Goal: Task Accomplishment & Management: Complete application form

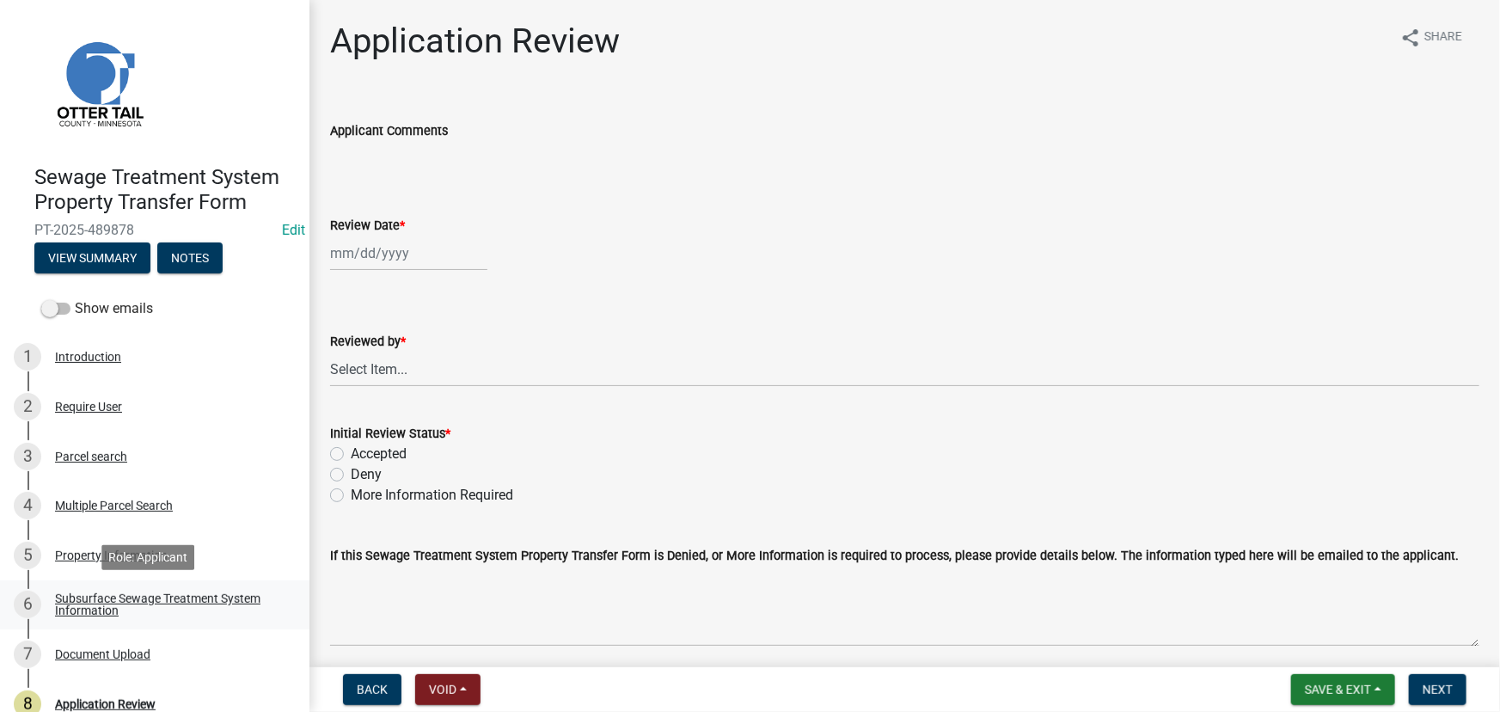
click at [127, 600] on div "Subsurface Sewage Treatment System Information" at bounding box center [168, 604] width 227 height 24
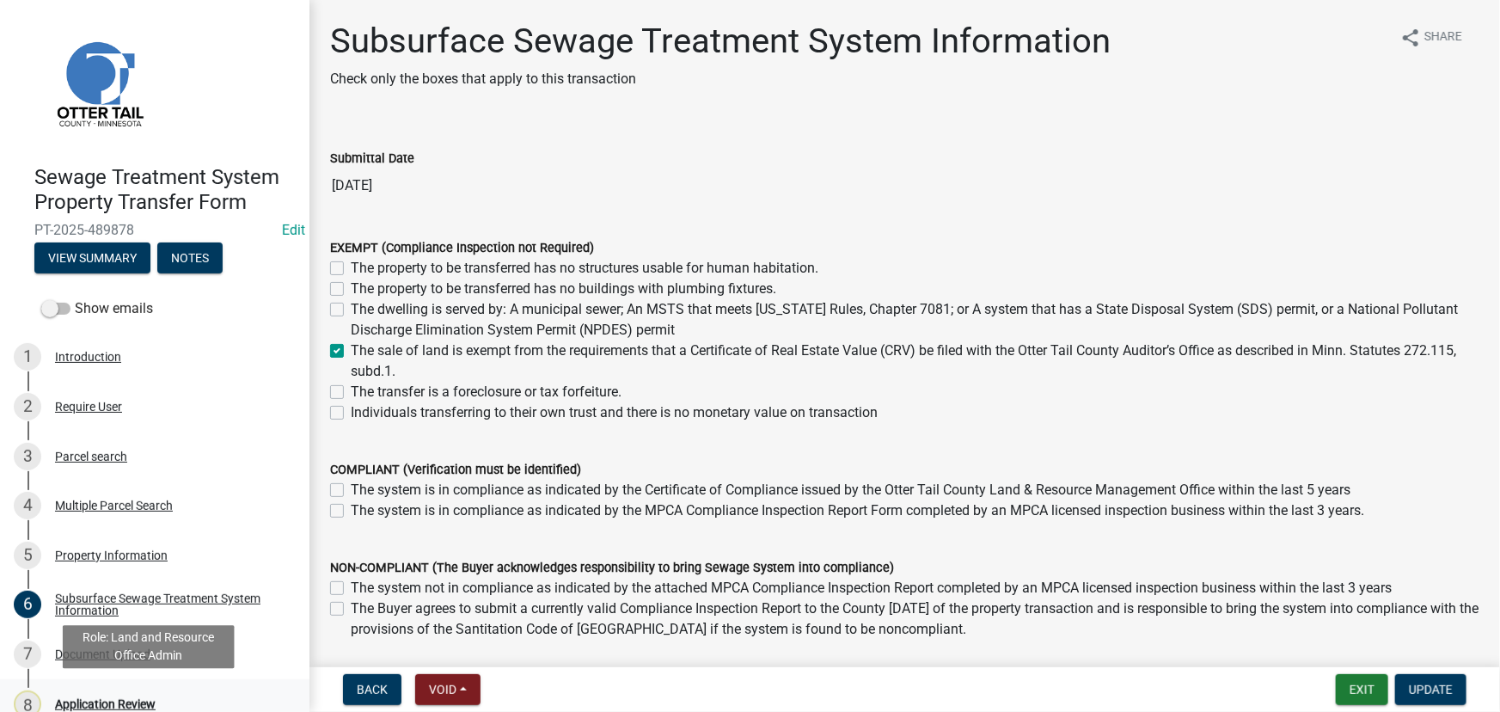
click at [105, 698] on div "Application Review" at bounding box center [105, 704] width 101 height 12
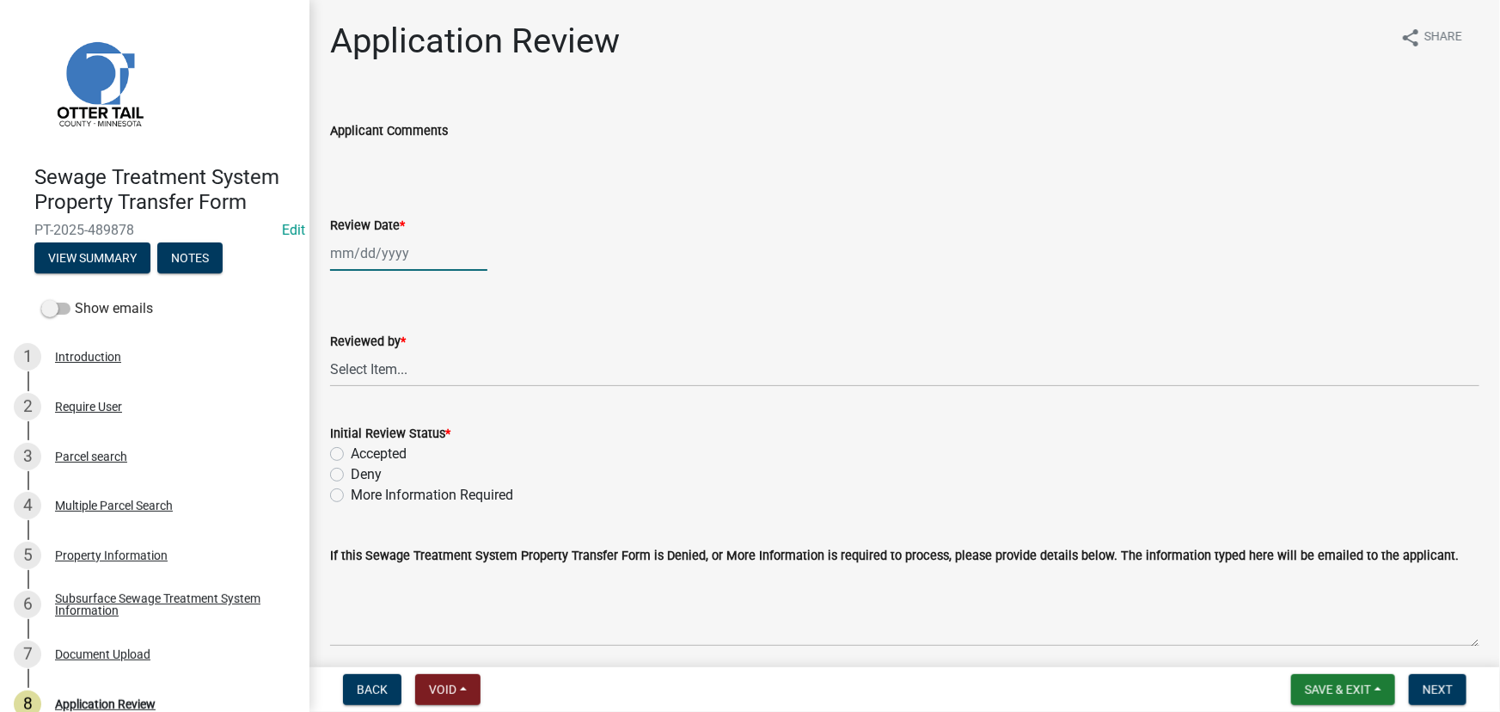
click at [411, 255] on div at bounding box center [408, 252] width 157 height 35
select select "10"
select select "2025"
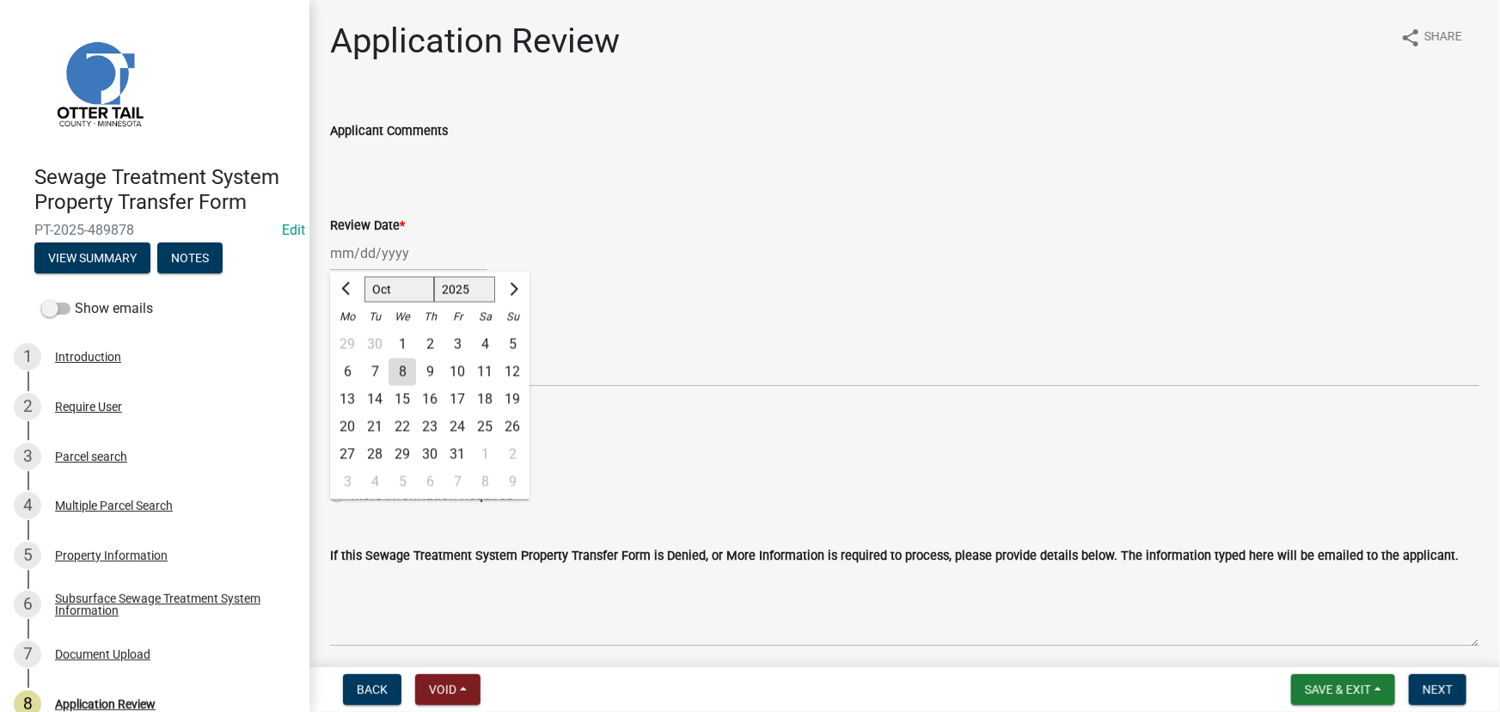
click at [418, 368] on div "9" at bounding box center [429, 371] width 27 height 27
type input "[DATE]"
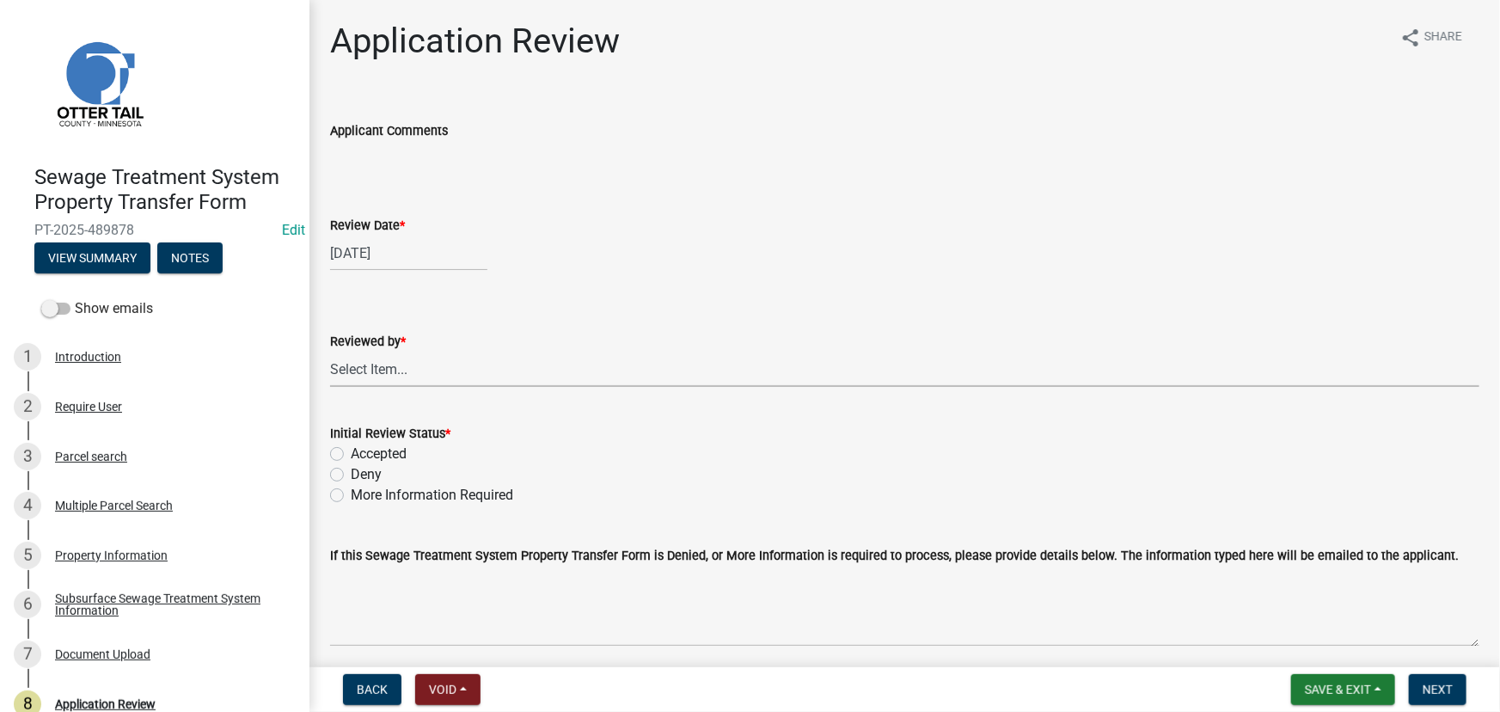
click at [418, 372] on select "Select Item... [PERSON_NAME] [PERSON_NAME] [PERSON_NAME] [PERSON_NAME] [PERSON_…" at bounding box center [904, 368] width 1149 height 35
click at [330, 351] on select "Select Item... [PERSON_NAME] [PERSON_NAME] [PERSON_NAME] [PERSON_NAME] [PERSON_…" at bounding box center [904, 368] width 1149 height 35
click at [388, 383] on select "Select Item... [PERSON_NAME] [PERSON_NAME] [PERSON_NAME] [PERSON_NAME] [PERSON_…" at bounding box center [904, 368] width 1149 height 35
click at [330, 351] on select "Select Item... [PERSON_NAME] [PERSON_NAME] [PERSON_NAME] [PERSON_NAME] [PERSON_…" at bounding box center [904, 368] width 1149 height 35
select select "190fd4c8-42ef-492b-a4a0-a0213555944c"
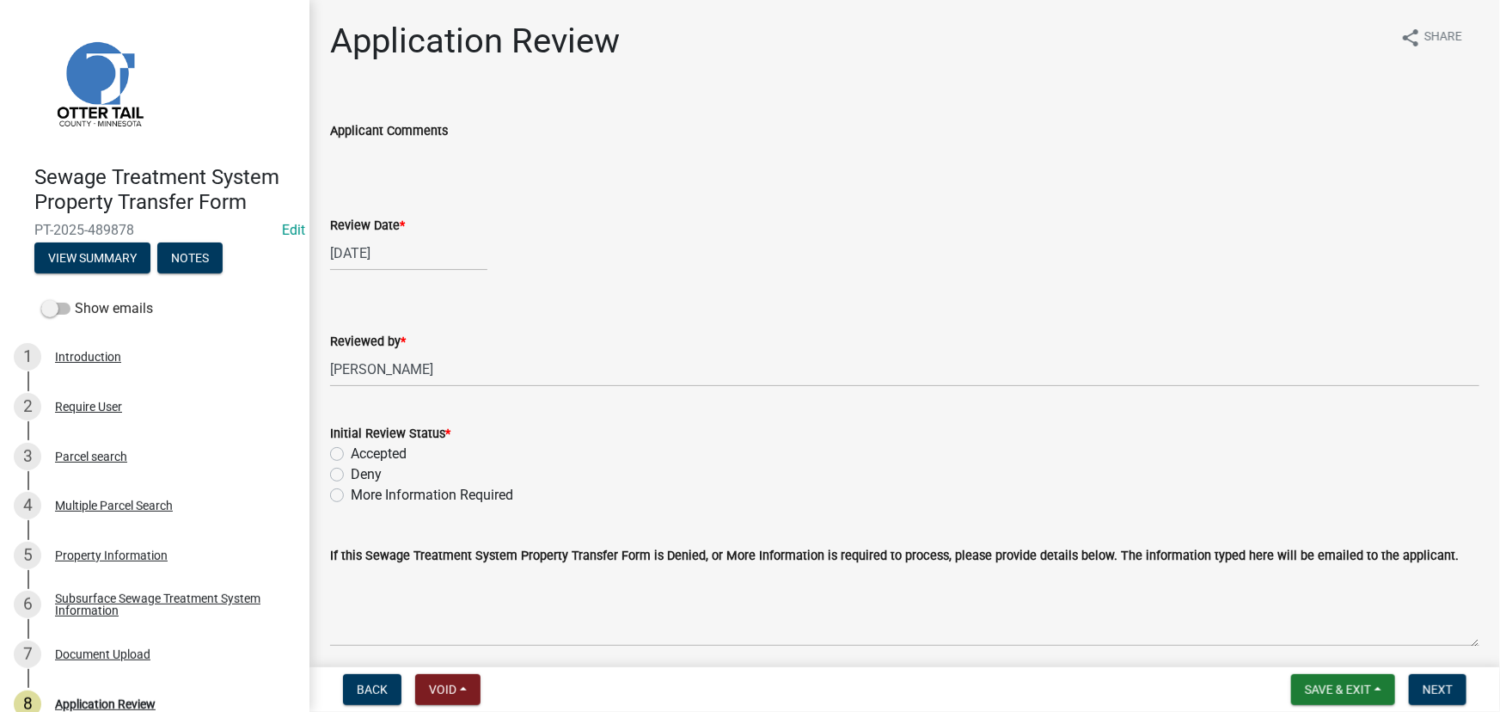
click at [388, 455] on label "Accepted" at bounding box center [379, 453] width 56 height 21
click at [362, 455] on input "Accepted" at bounding box center [356, 448] width 11 height 11
radio input "true"
click at [394, 279] on wm-data-entity-input "Review Date * [DATE]" at bounding box center [904, 238] width 1149 height 95
click at [399, 269] on div "[DATE]" at bounding box center [408, 252] width 157 height 35
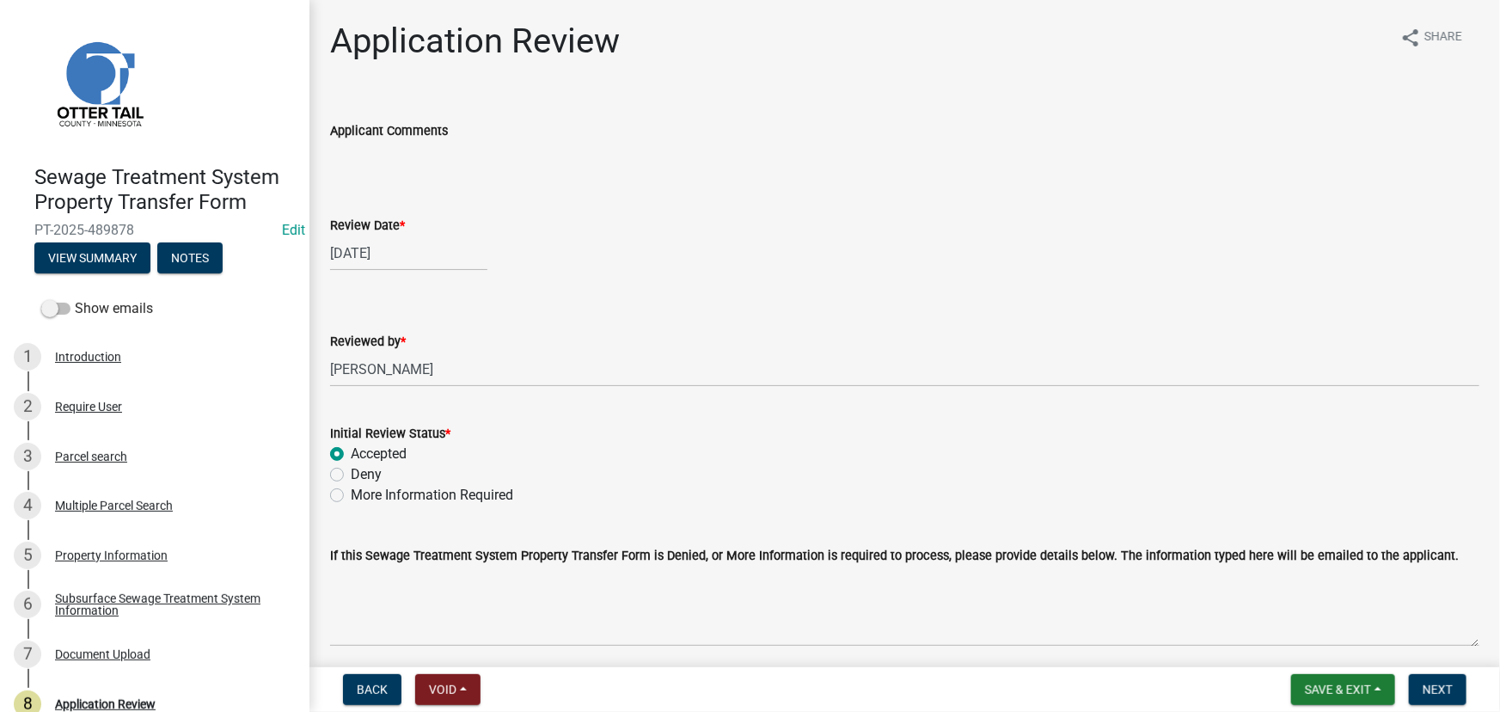
select select "10"
select select "2025"
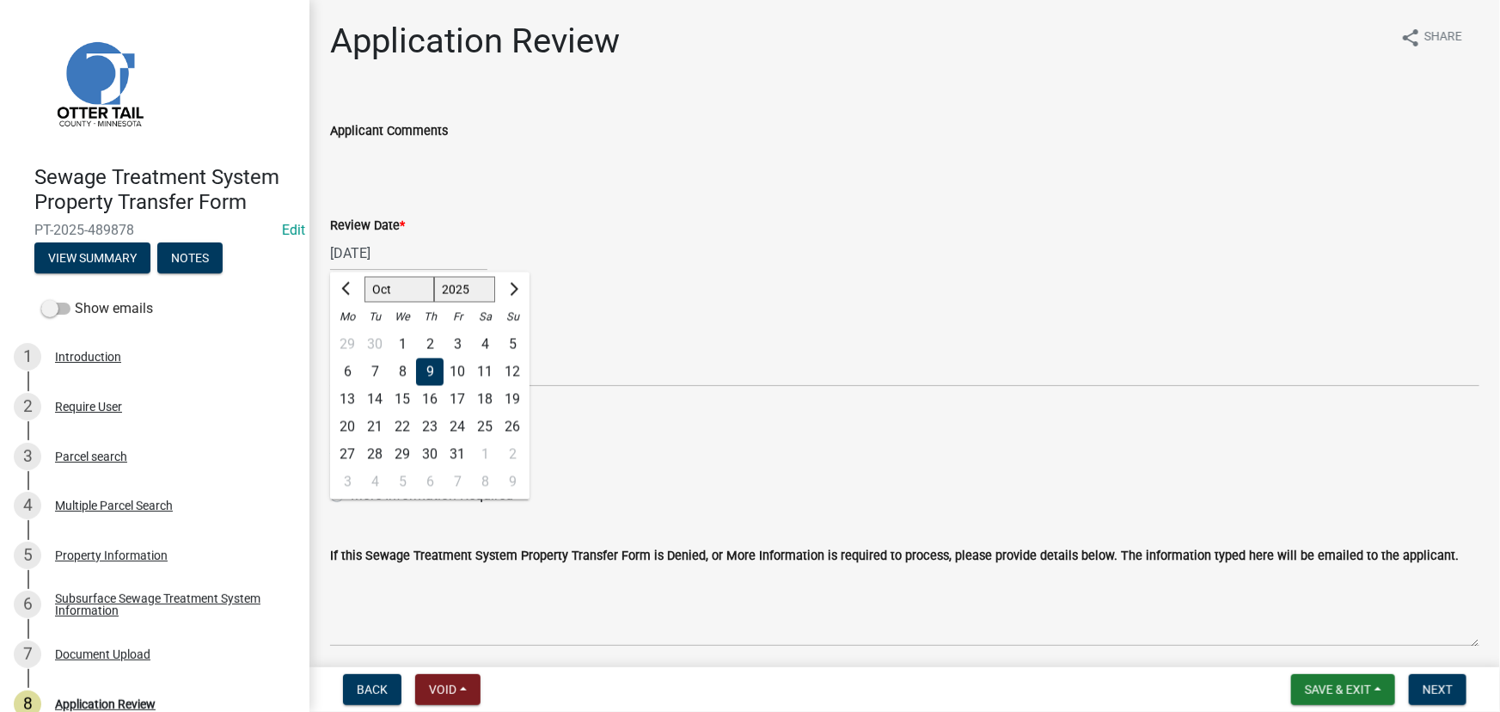
click at [416, 369] on div "9" at bounding box center [429, 371] width 27 height 27
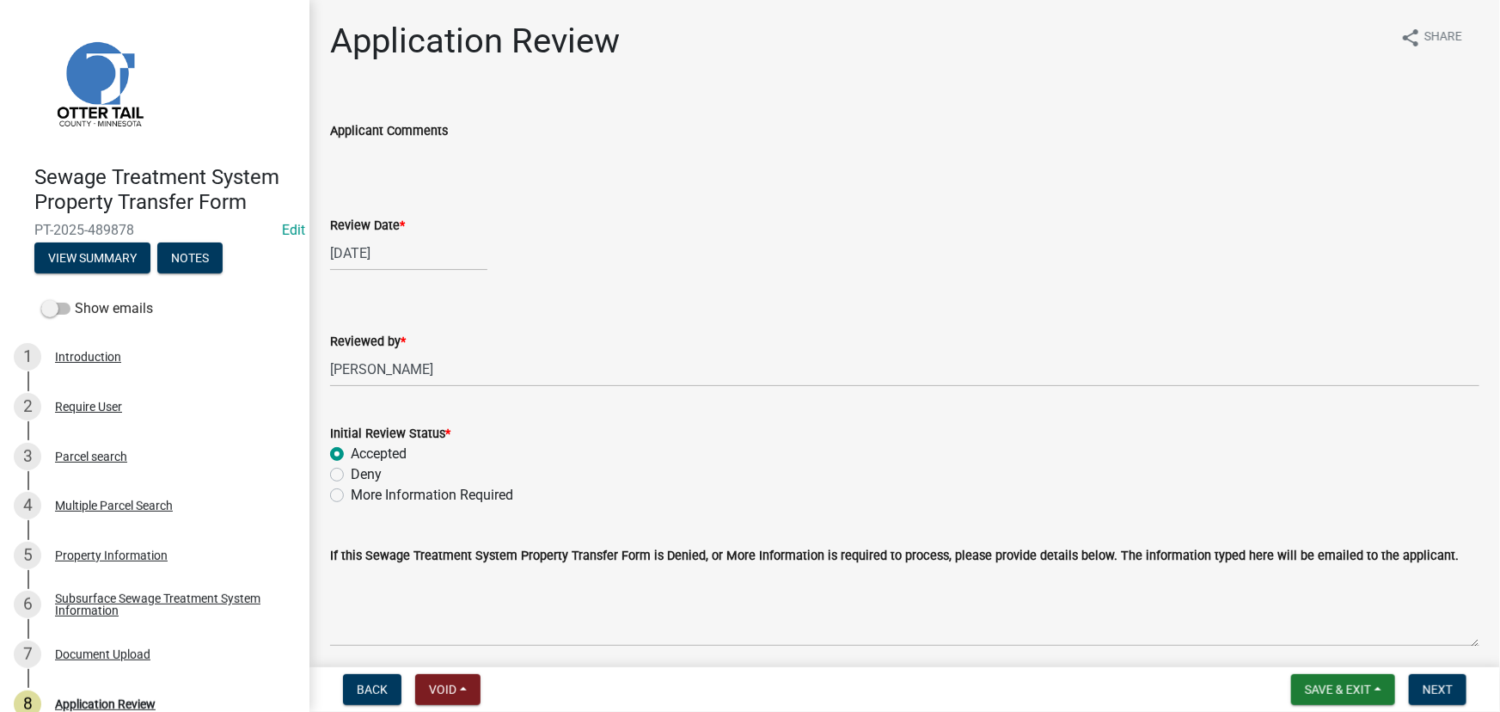
click at [380, 273] on wm-data-entity-input "Review Date * [DATE]" at bounding box center [904, 238] width 1149 height 95
click at [387, 263] on div "[DATE]" at bounding box center [408, 252] width 157 height 35
select select "10"
select select "2025"
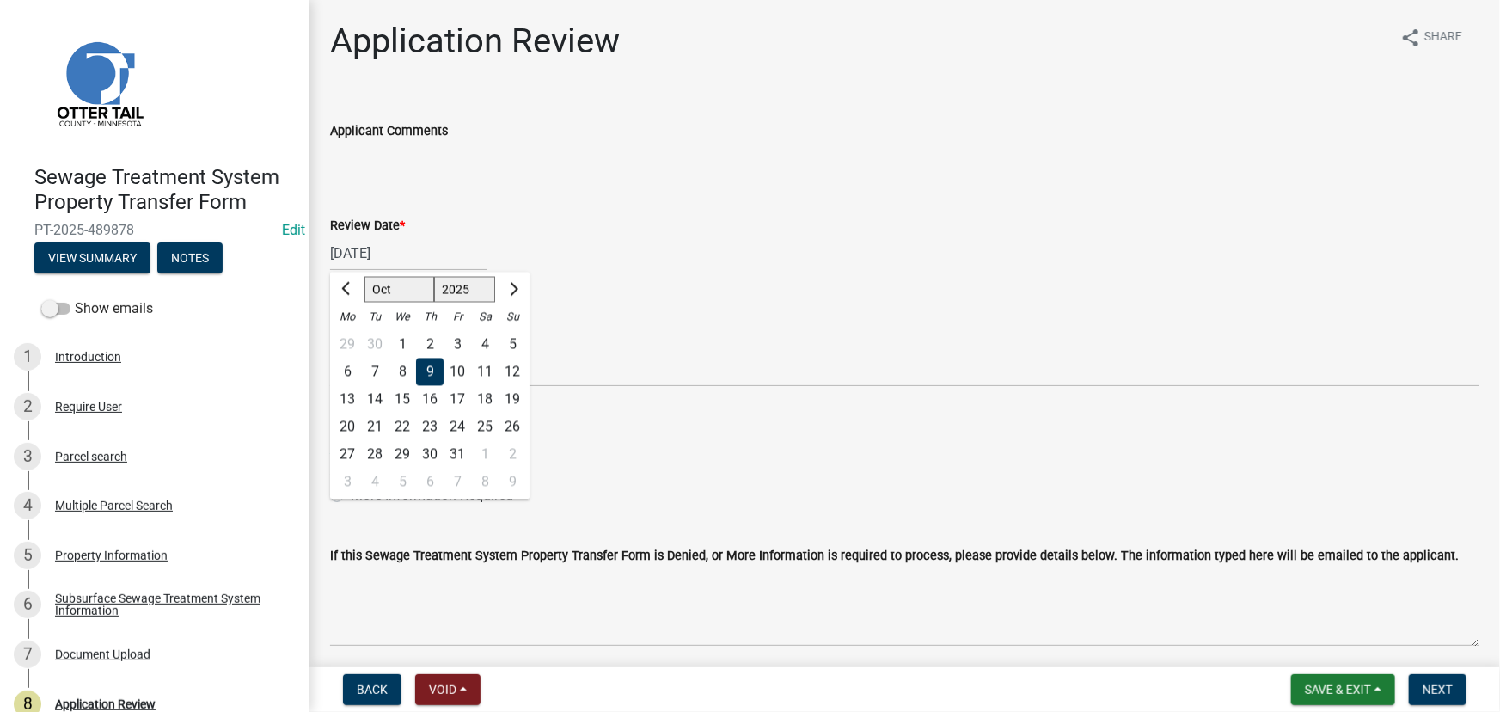
click at [405, 366] on div "8" at bounding box center [401, 371] width 27 height 27
type input "[DATE]"
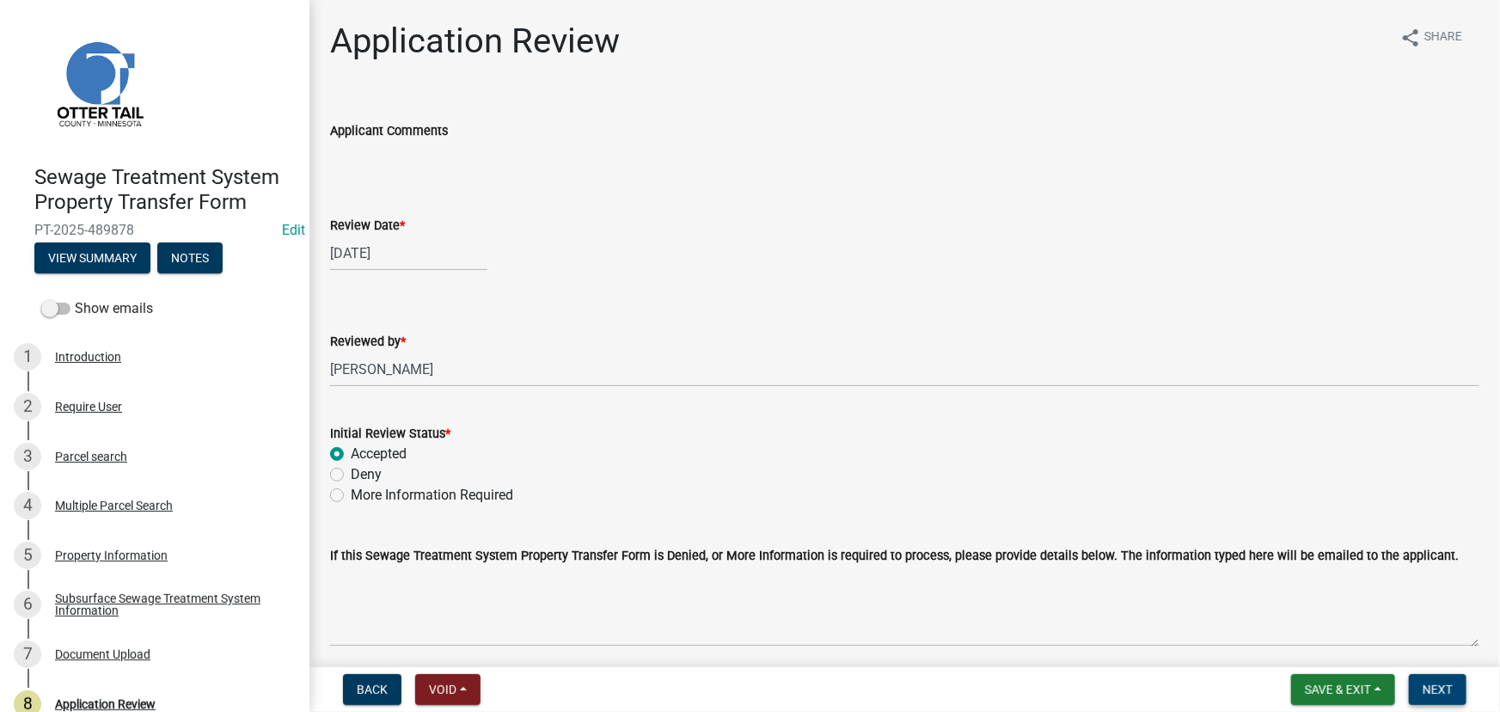
click at [1457, 699] on button "Next" at bounding box center [1437, 689] width 58 height 31
